Goal: Task Accomplishment & Management: Manage account settings

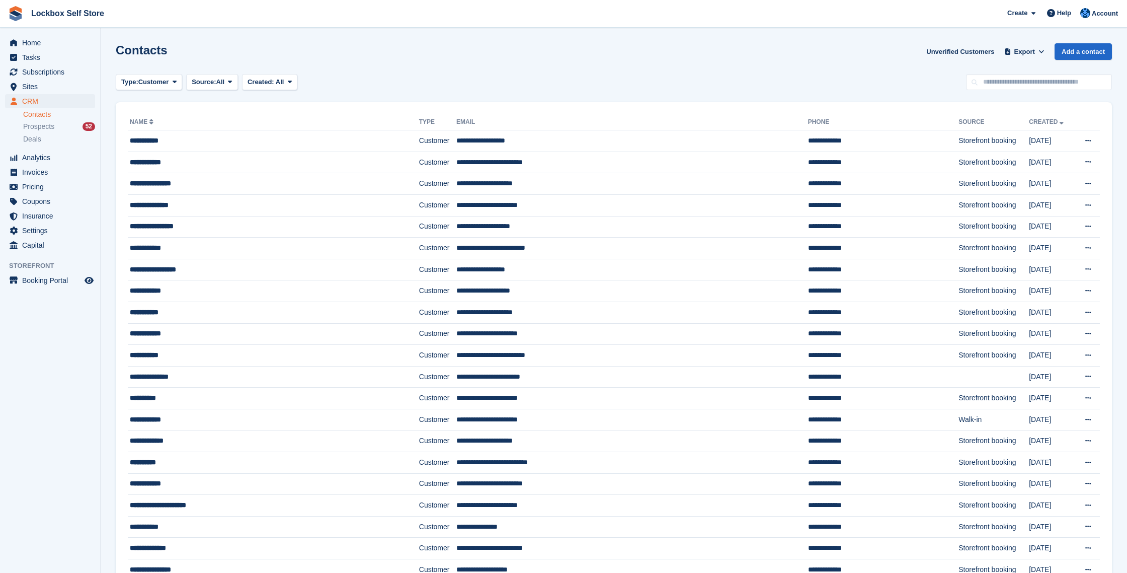
scroll to position [24, 0]
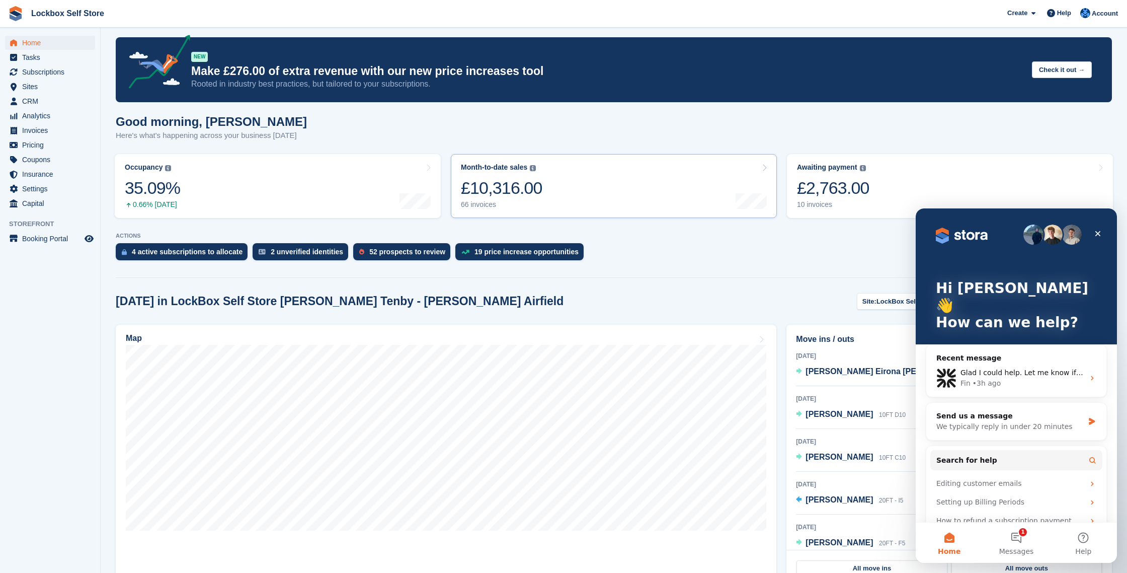
click at [496, 199] on div "Month-to-date sales The sum of all finalised invoices generated this month to d…" at bounding box center [502, 186] width 82 height 46
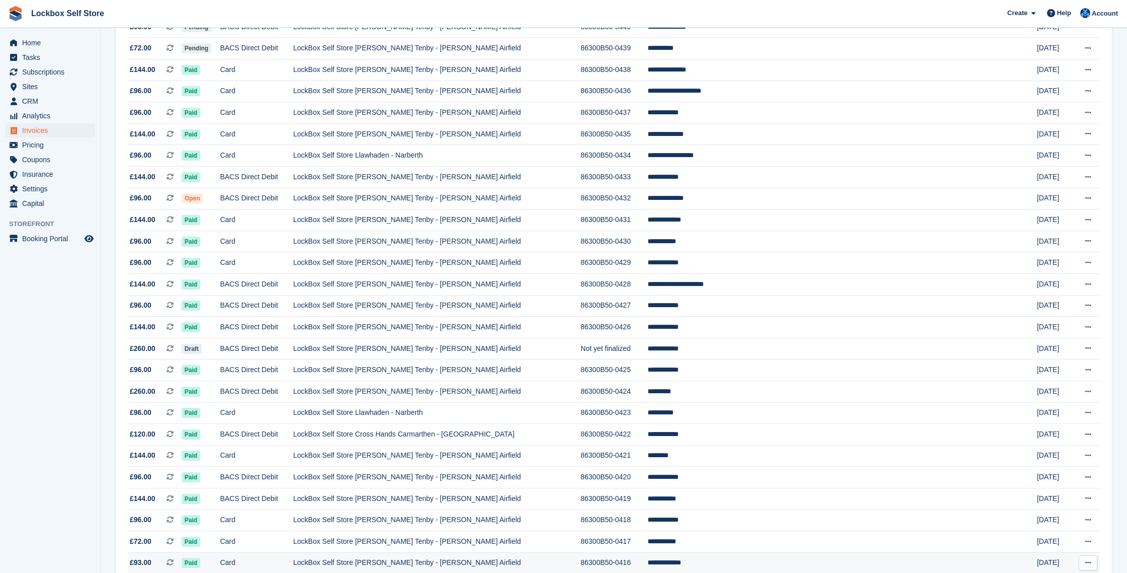
scroll to position [718, 0]
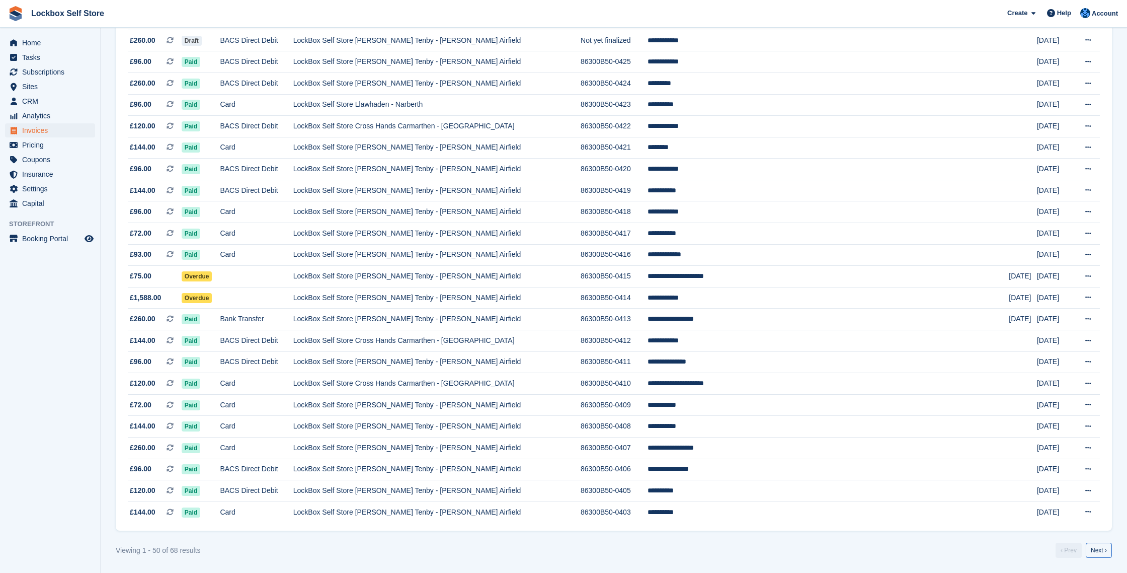
click at [1102, 554] on link "Next ›" at bounding box center [1099, 550] width 26 height 15
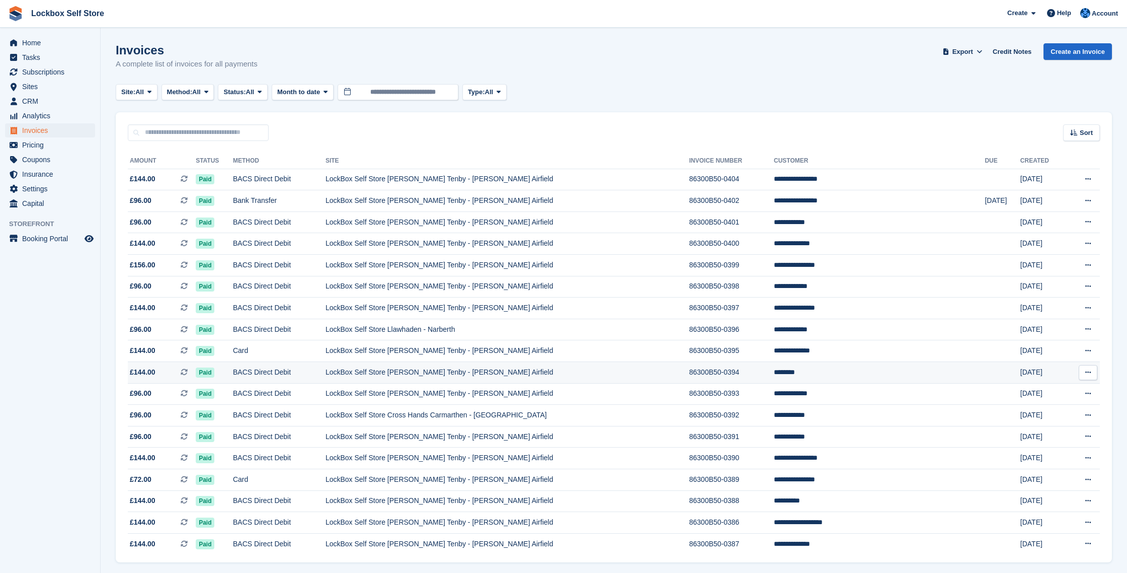
scroll to position [32, 0]
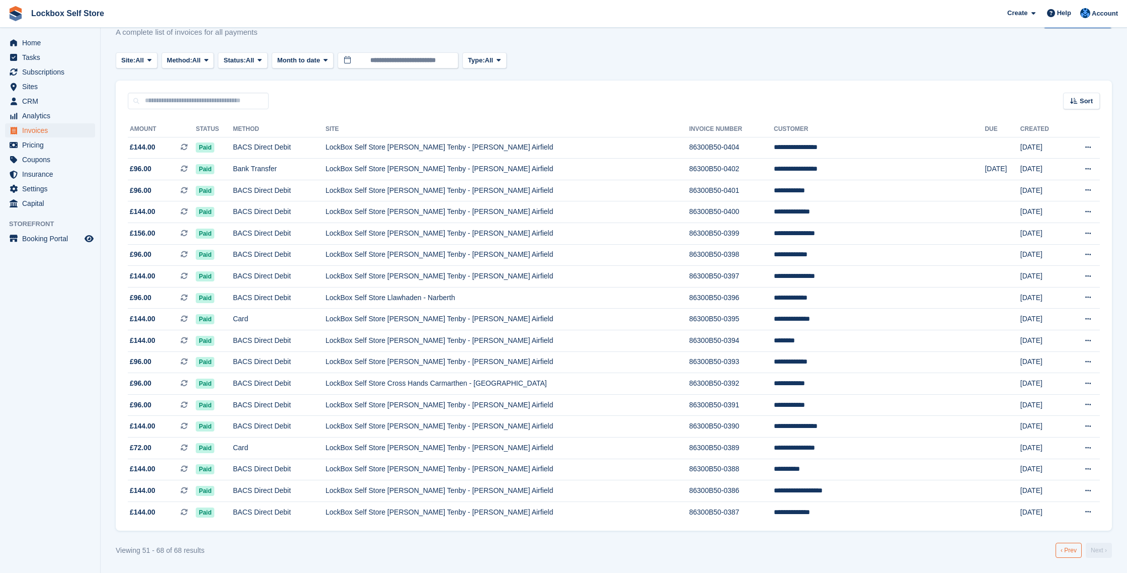
click at [1071, 552] on link "‹ Prev" at bounding box center [1069, 550] width 26 height 15
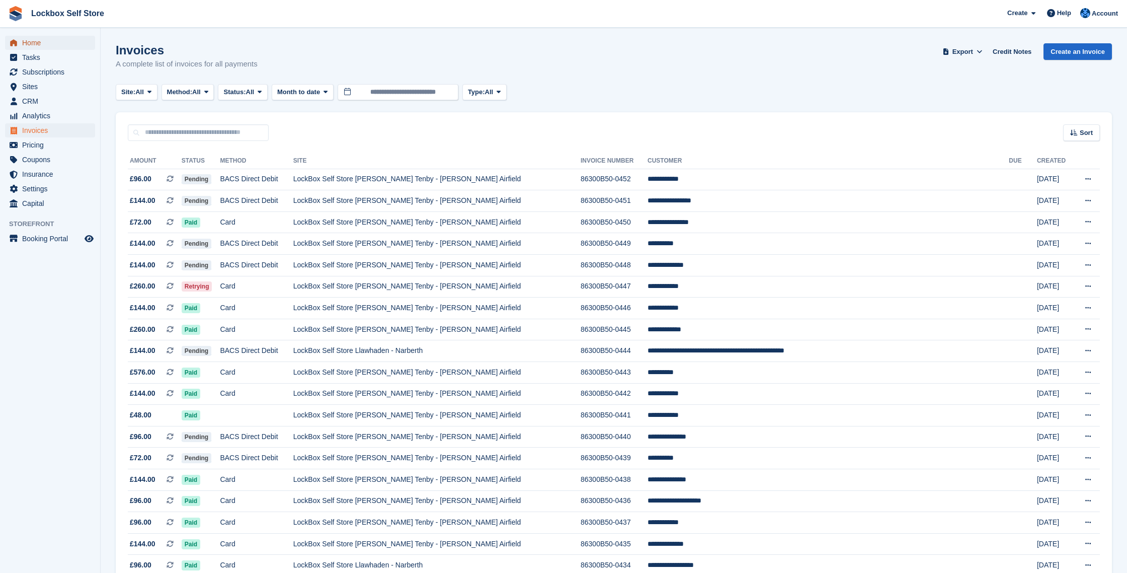
click at [53, 44] on span "Home" at bounding box center [52, 43] width 60 height 14
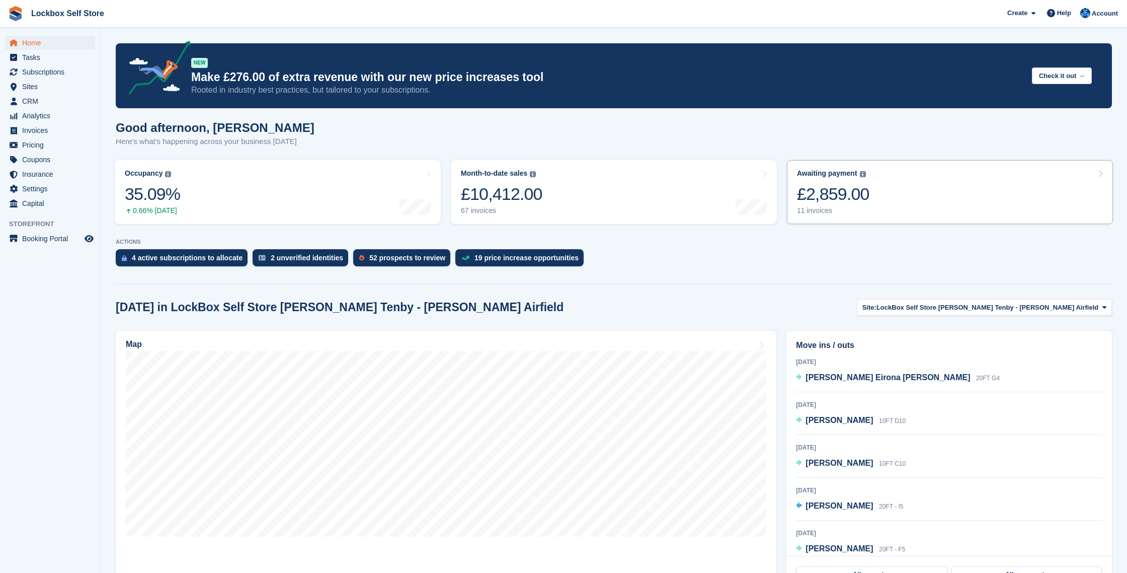
click at [860, 196] on div "£2,859.00" at bounding box center [833, 194] width 72 height 21
click at [28, 201] on span "Capital" at bounding box center [52, 203] width 60 height 14
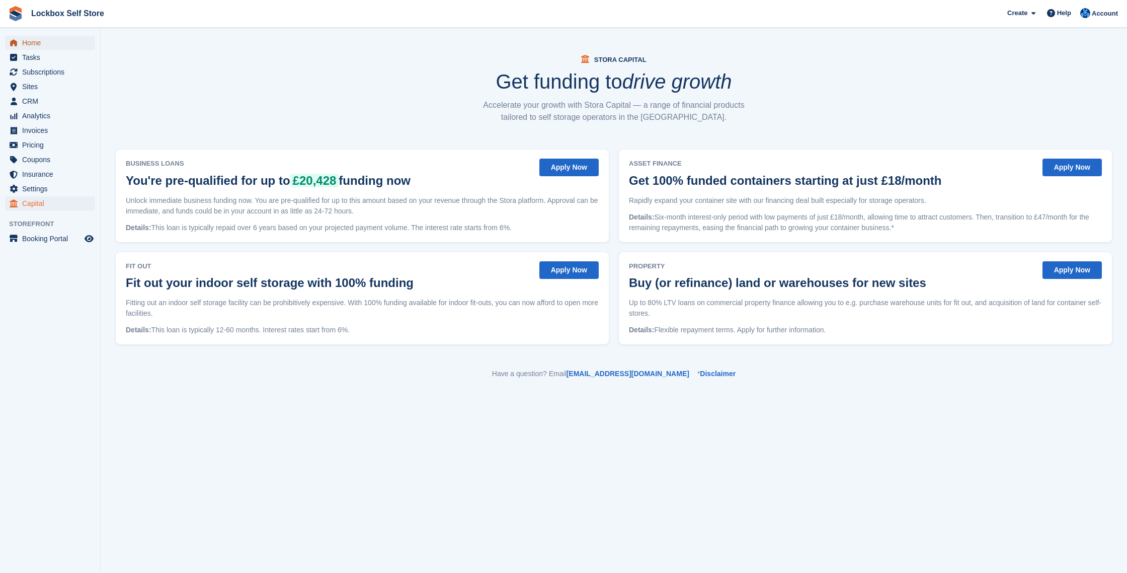
click at [12, 44] on icon "menu" at bounding box center [13, 42] width 7 height 7
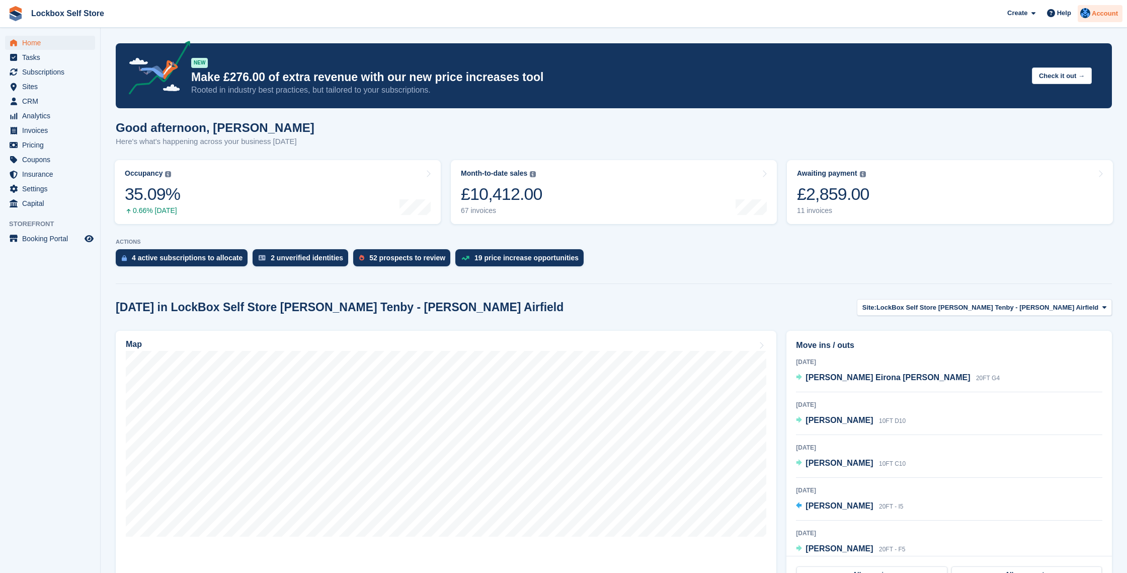
click at [1100, 15] on span "Account" at bounding box center [1105, 14] width 26 height 10
